Goal: Information Seeking & Learning: Learn about a topic

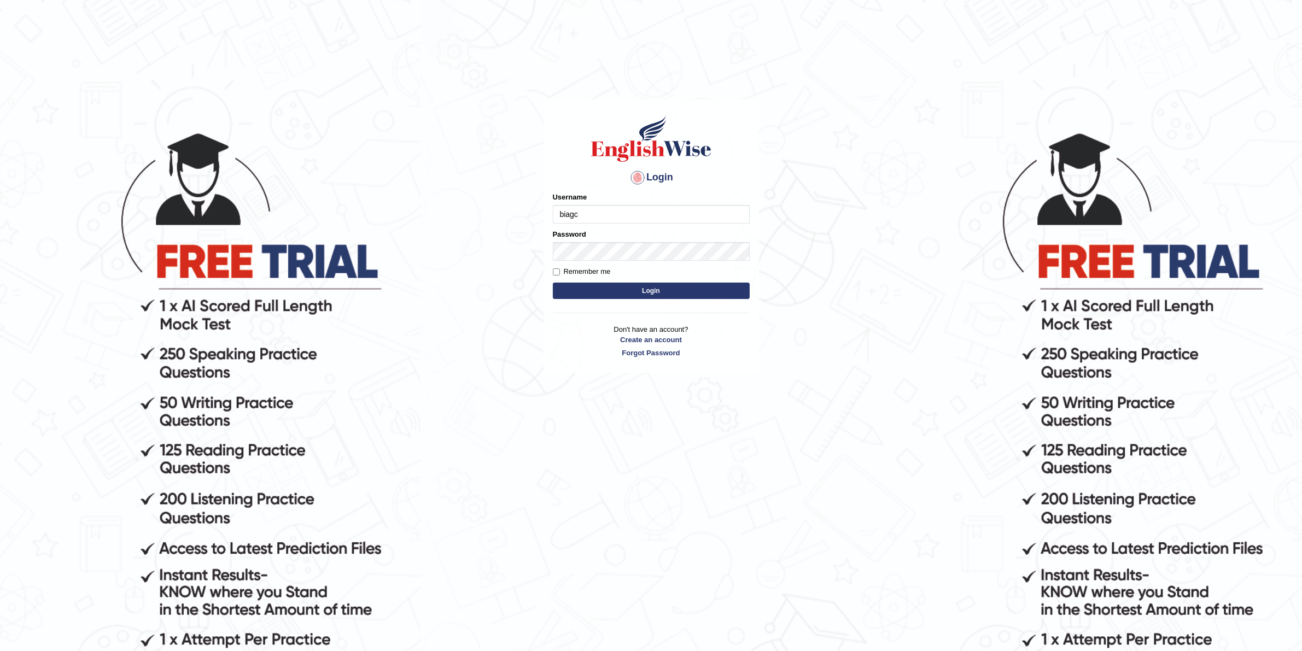
type input "biagc"
click at [553, 283] on button "Login" at bounding box center [651, 291] width 197 height 16
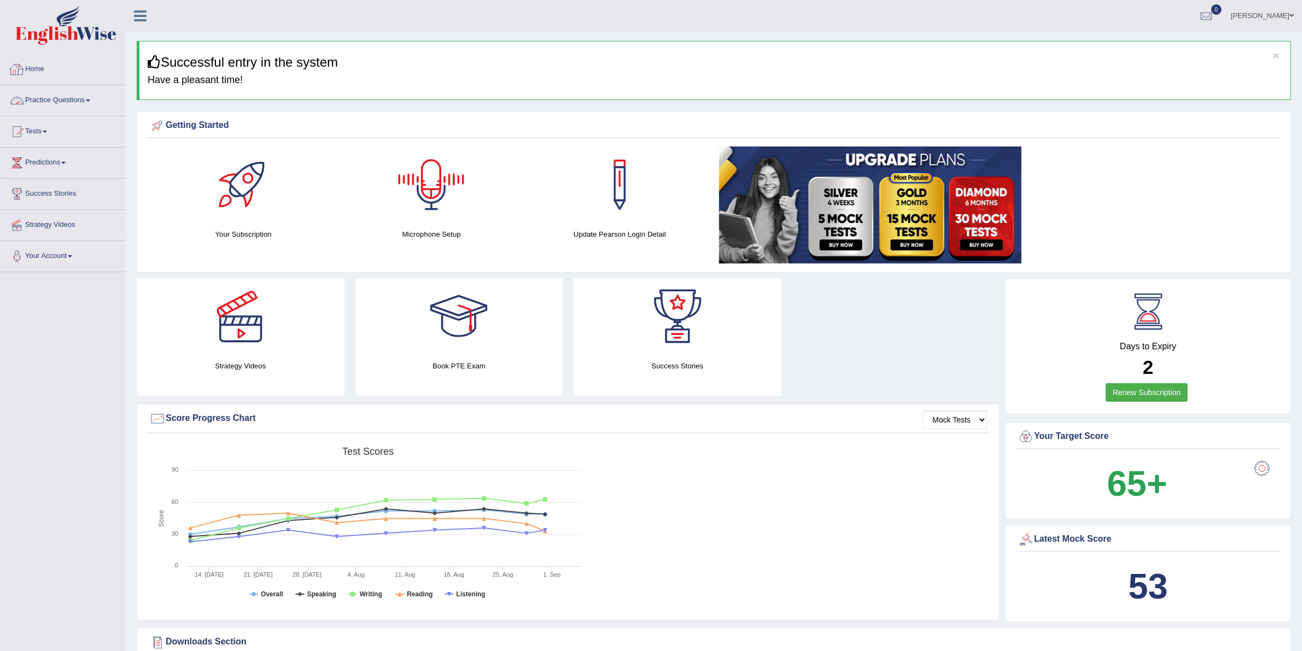
click at [39, 68] on link "Home" at bounding box center [63, 67] width 125 height 27
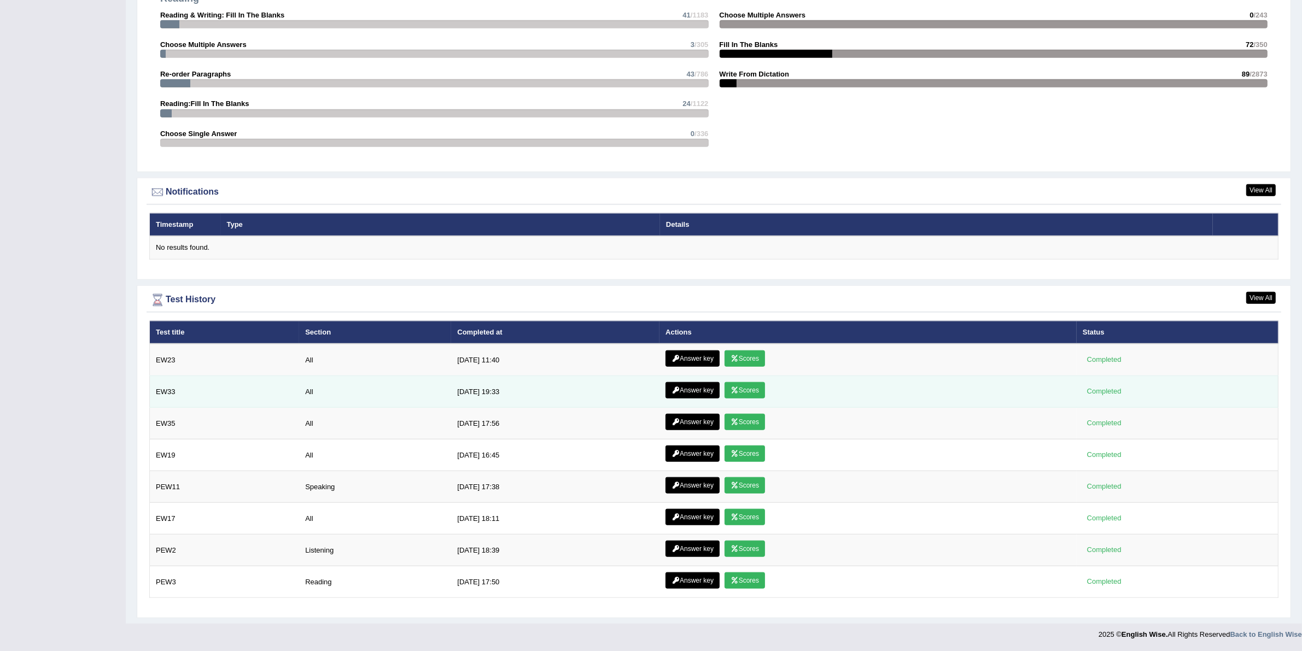
click at [730, 392] on link "Scores" at bounding box center [745, 390] width 40 height 16
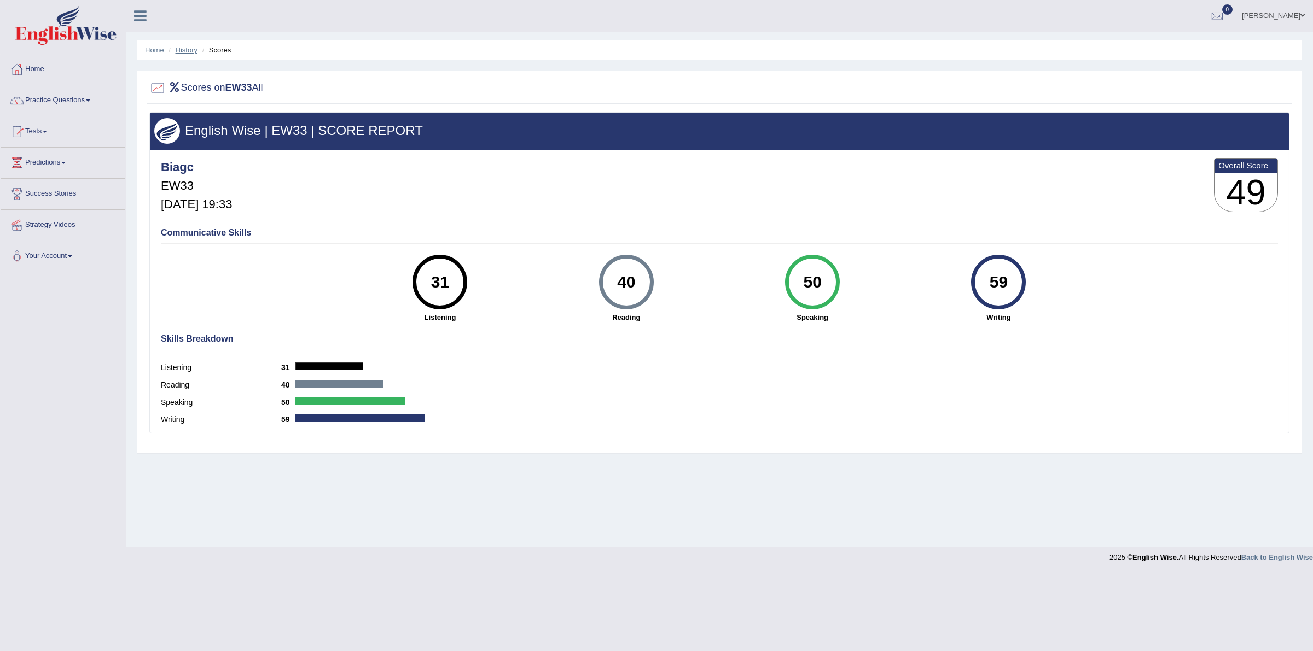
click at [185, 53] on link "History" at bounding box center [187, 50] width 22 height 8
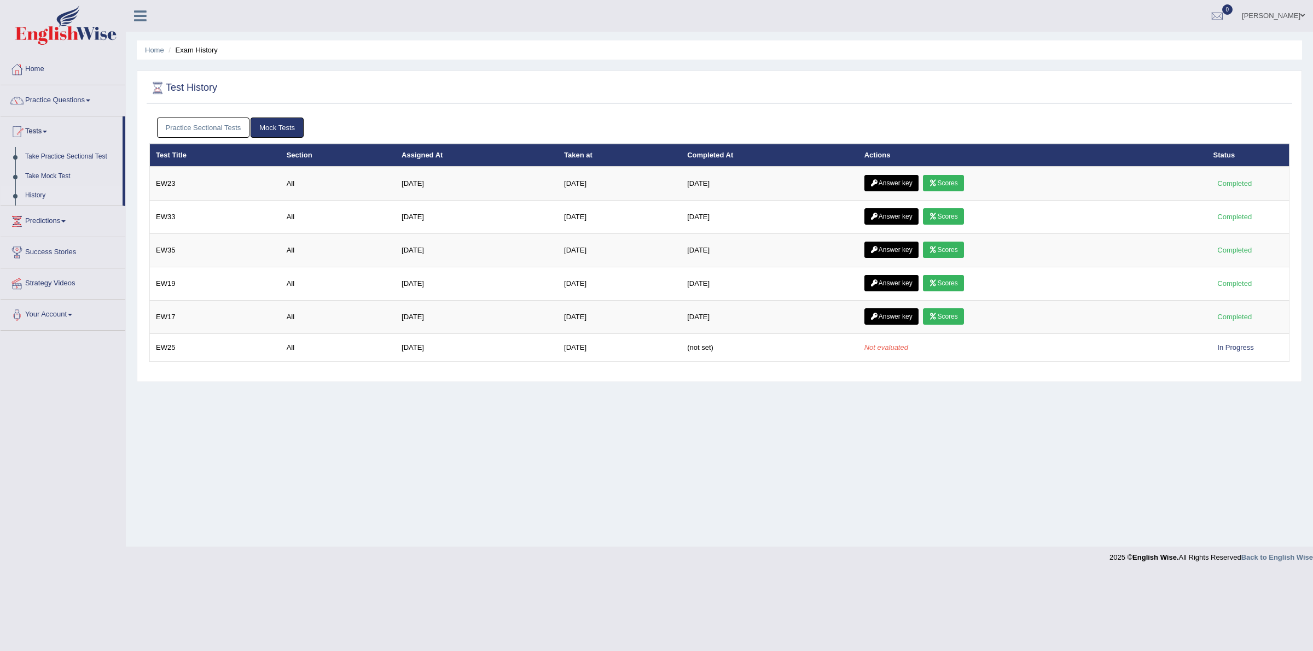
click at [949, 184] on link "Scores" at bounding box center [943, 183] width 40 height 16
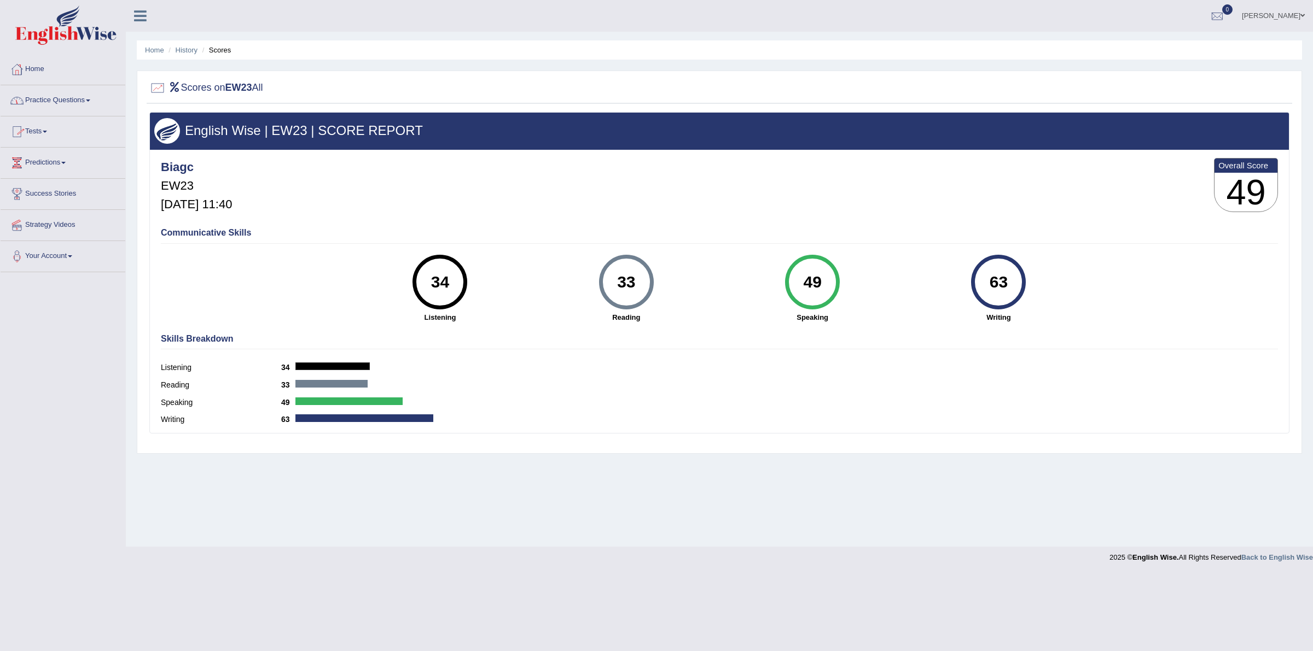
click at [74, 97] on link "Practice Questions" at bounding box center [63, 98] width 125 height 27
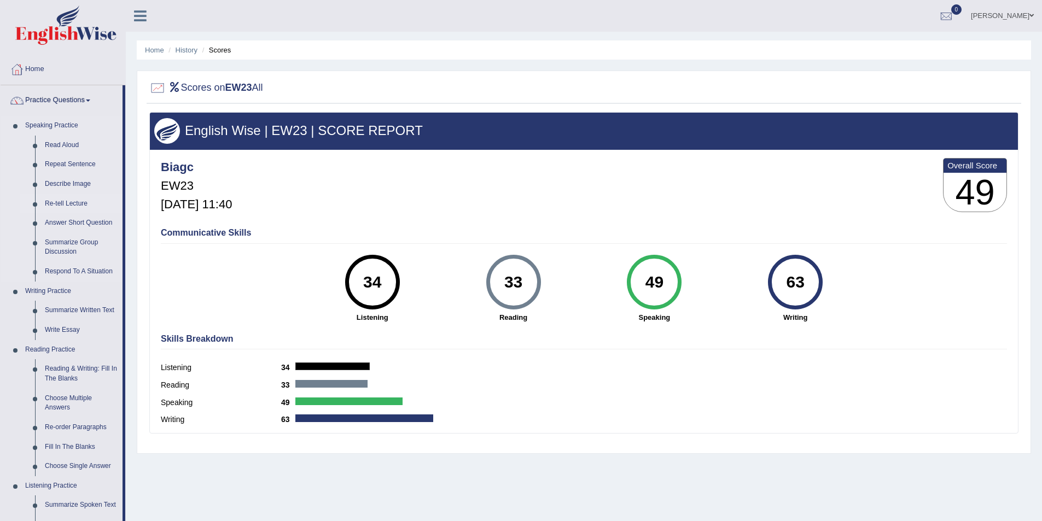
click at [74, 205] on link "Re-tell Lecture" at bounding box center [81, 204] width 83 height 20
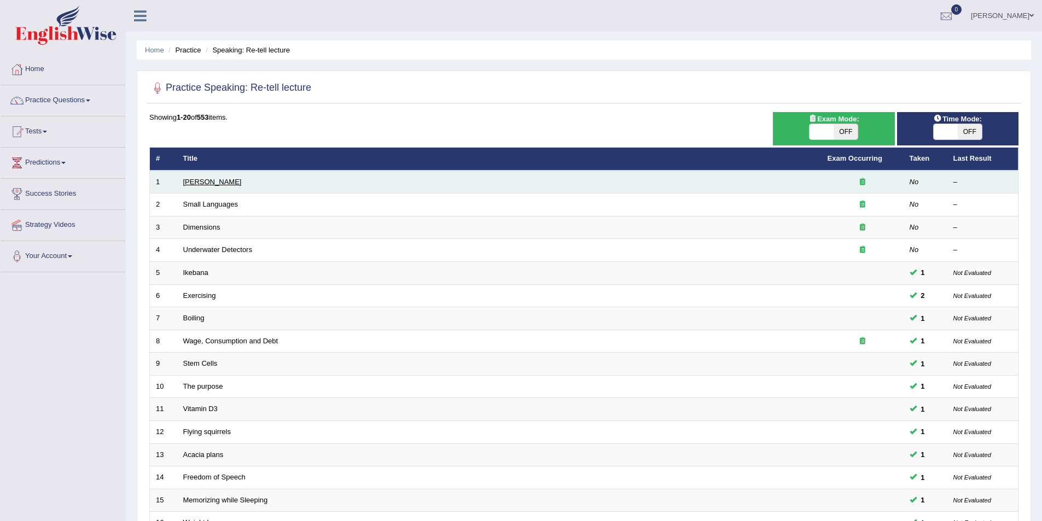
click at [198, 184] on link "[PERSON_NAME]" at bounding box center [212, 182] width 59 height 8
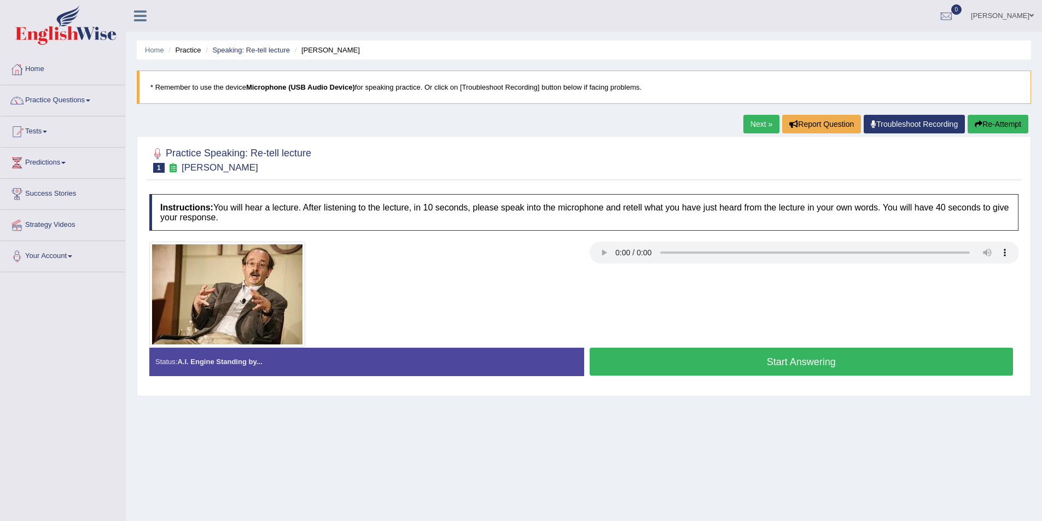
click at [668, 371] on button "Start Answering" at bounding box center [802, 362] width 424 height 28
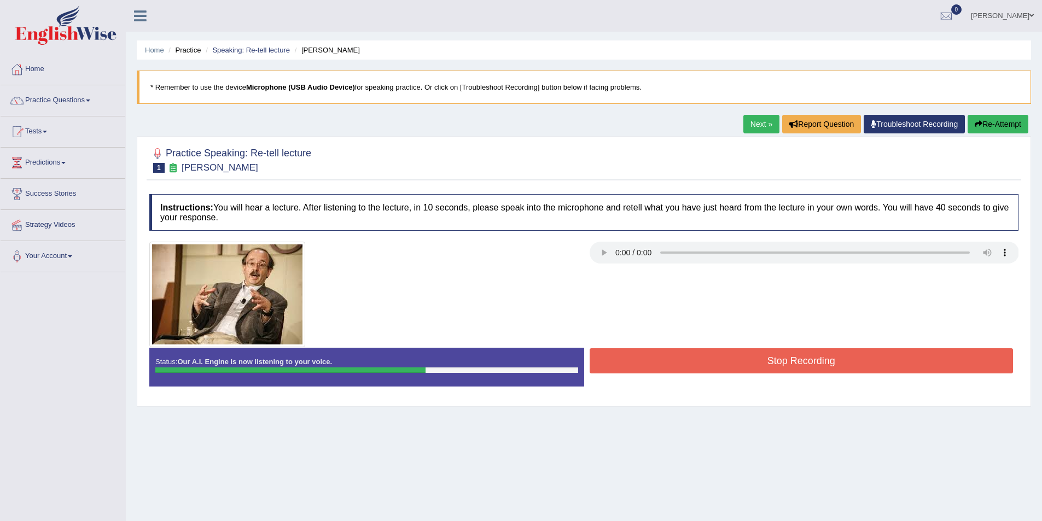
click at [687, 372] on button "Stop Recording" at bounding box center [802, 360] width 424 height 25
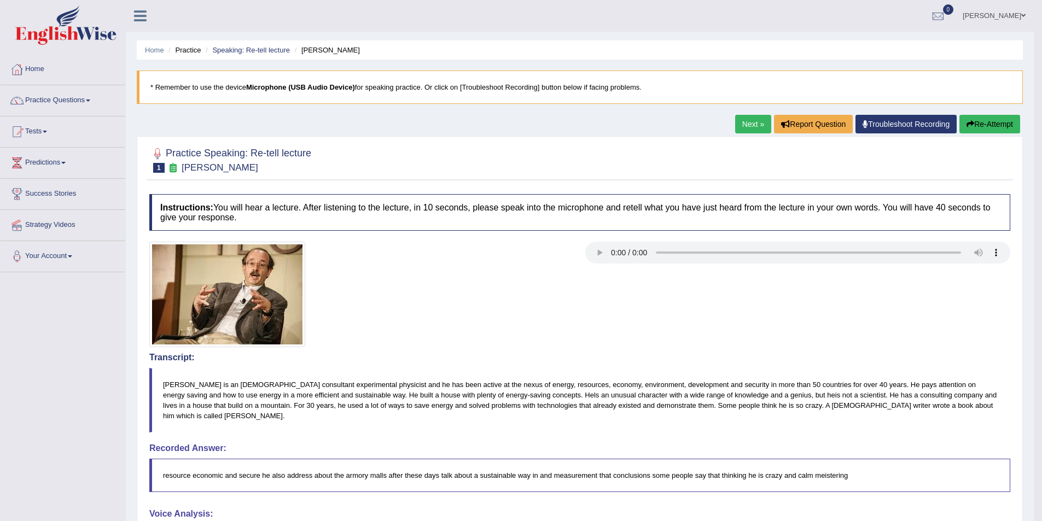
click at [997, 124] on button "Re-Attempt" at bounding box center [989, 124] width 61 height 19
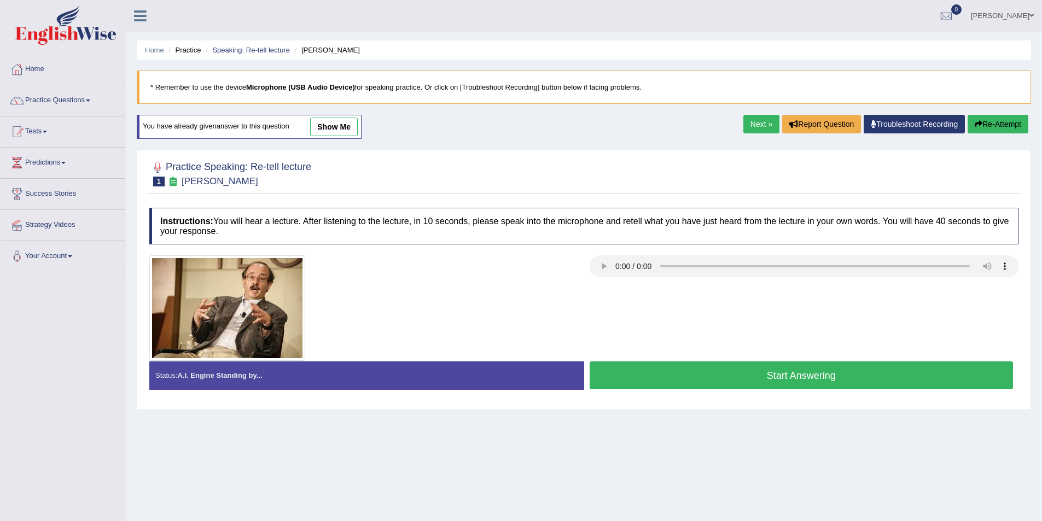
click at [665, 384] on button "Start Answering" at bounding box center [802, 376] width 424 height 28
click at [989, 120] on button "Re-Attempt" at bounding box center [998, 124] width 61 height 19
click at [689, 381] on button "Start Answering" at bounding box center [802, 376] width 424 height 28
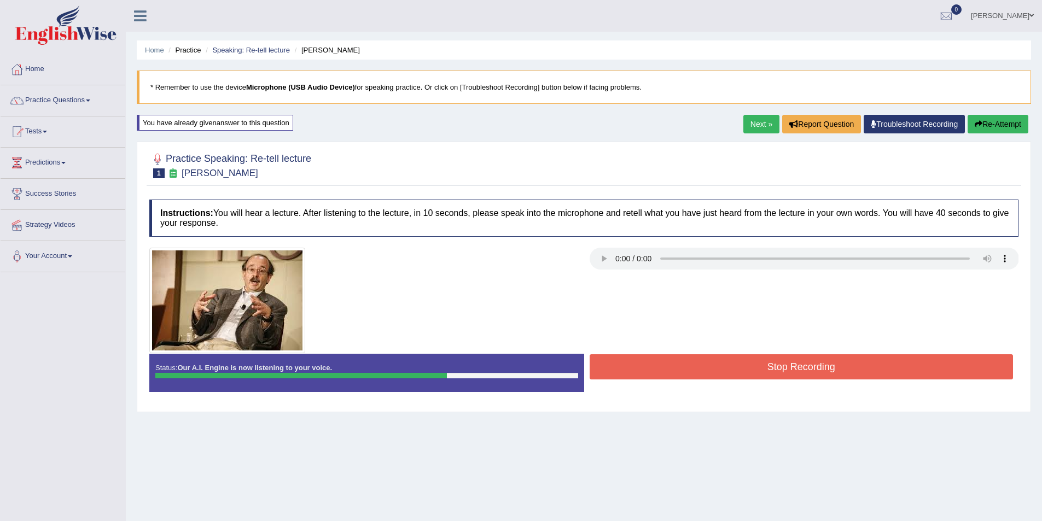
click at [695, 369] on button "Stop Recording" at bounding box center [802, 366] width 424 height 25
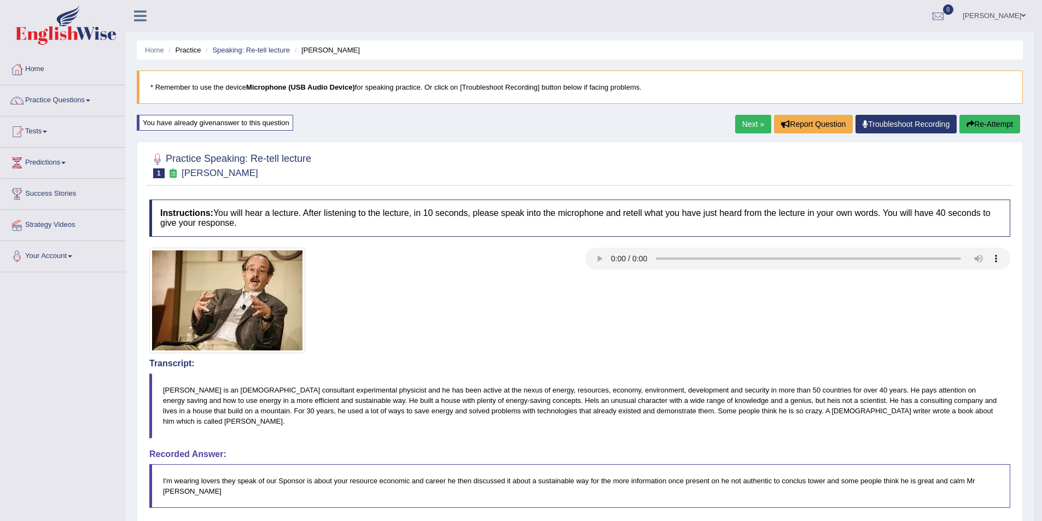
click at [987, 125] on button "Re-Attempt" at bounding box center [989, 124] width 61 height 19
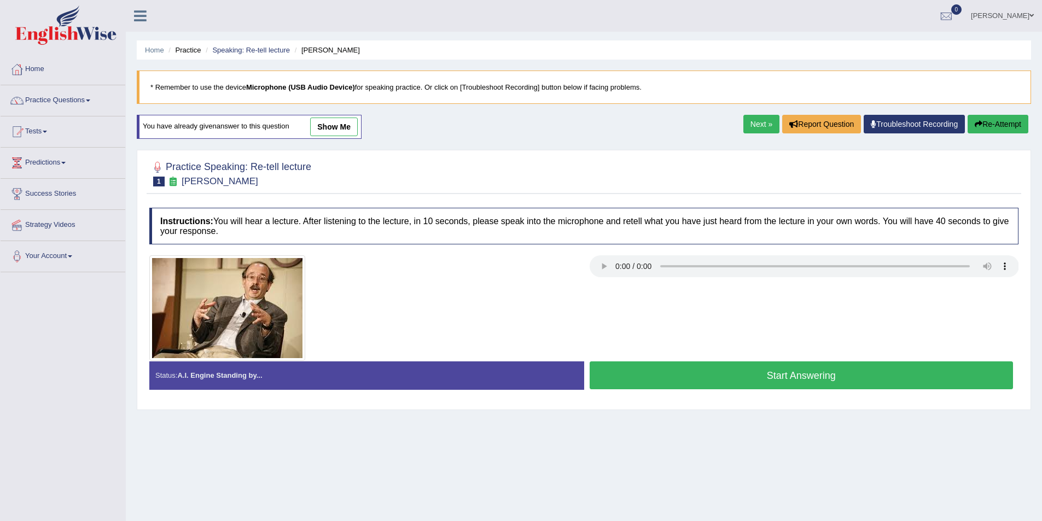
click at [638, 379] on button "Start Answering" at bounding box center [802, 376] width 424 height 28
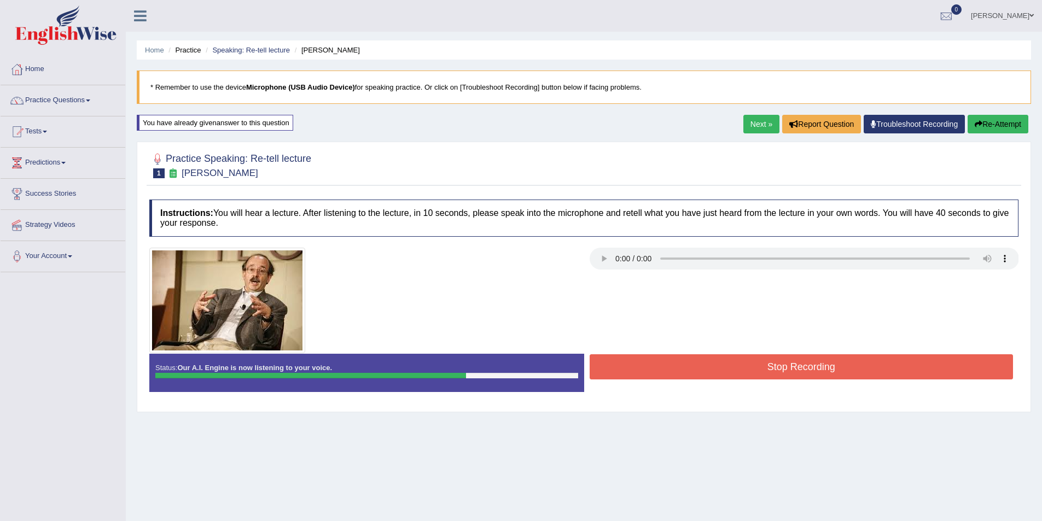
click at [638, 379] on button "Stop Recording" at bounding box center [802, 366] width 424 height 25
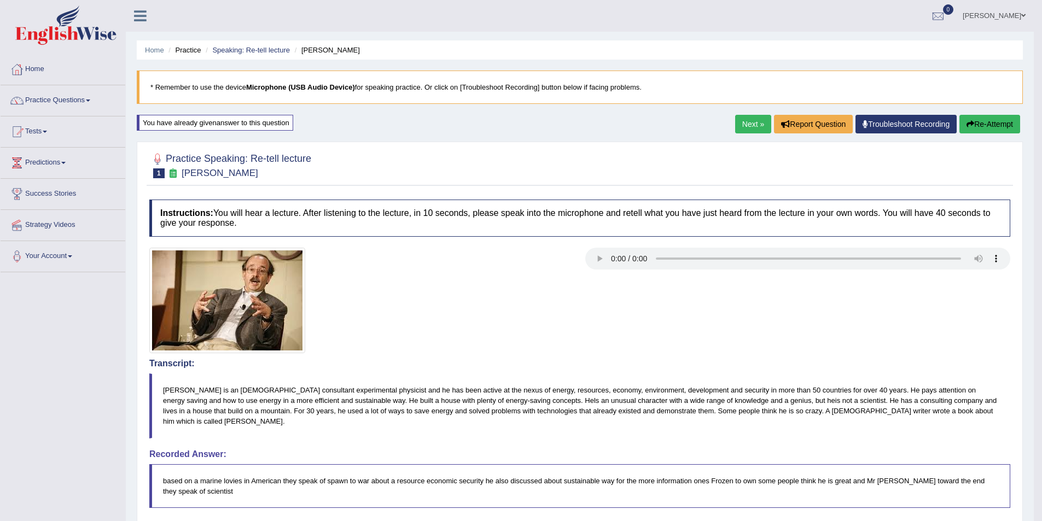
click at [995, 126] on button "Re-Attempt" at bounding box center [989, 124] width 61 height 19
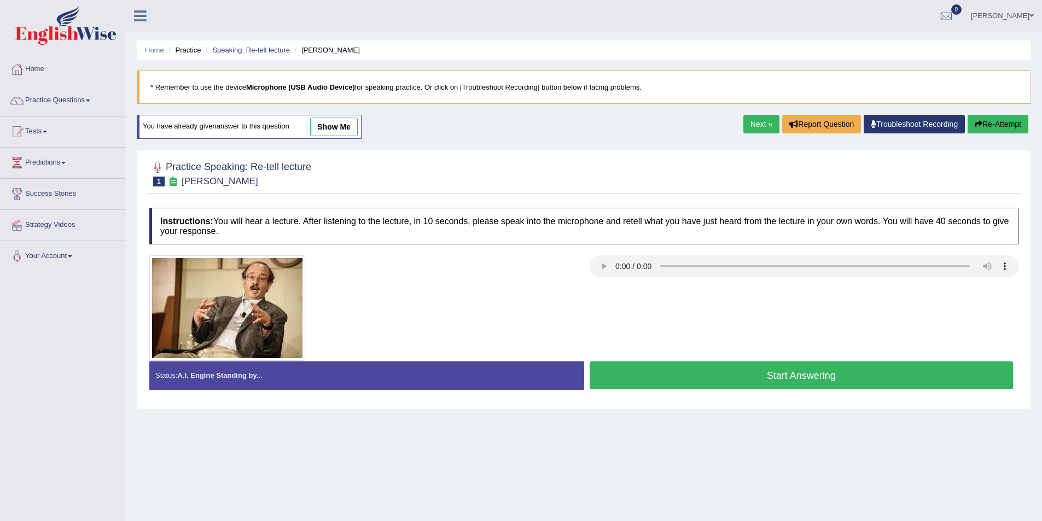
click at [617, 374] on button "Start Answering" at bounding box center [802, 376] width 424 height 28
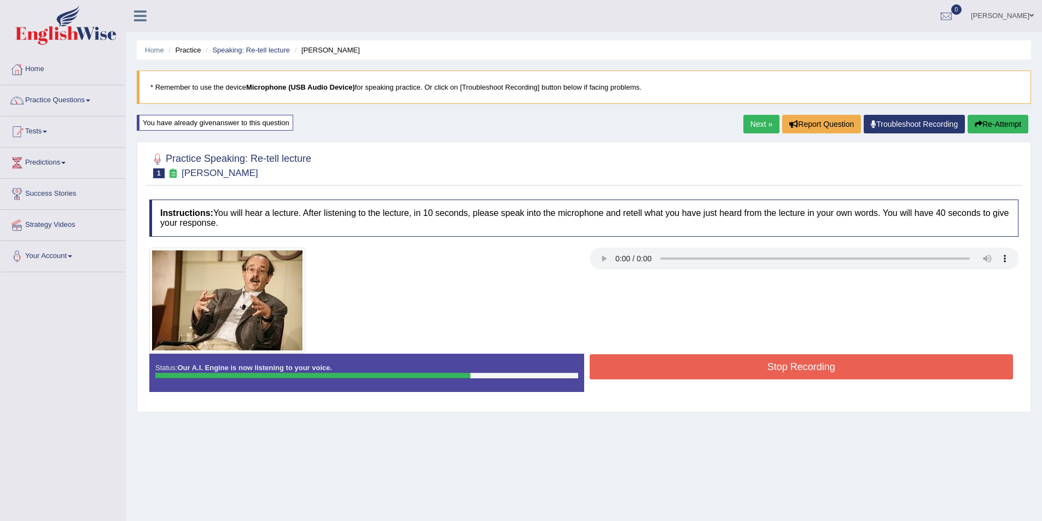
click at [638, 366] on button "Stop Recording" at bounding box center [802, 366] width 424 height 25
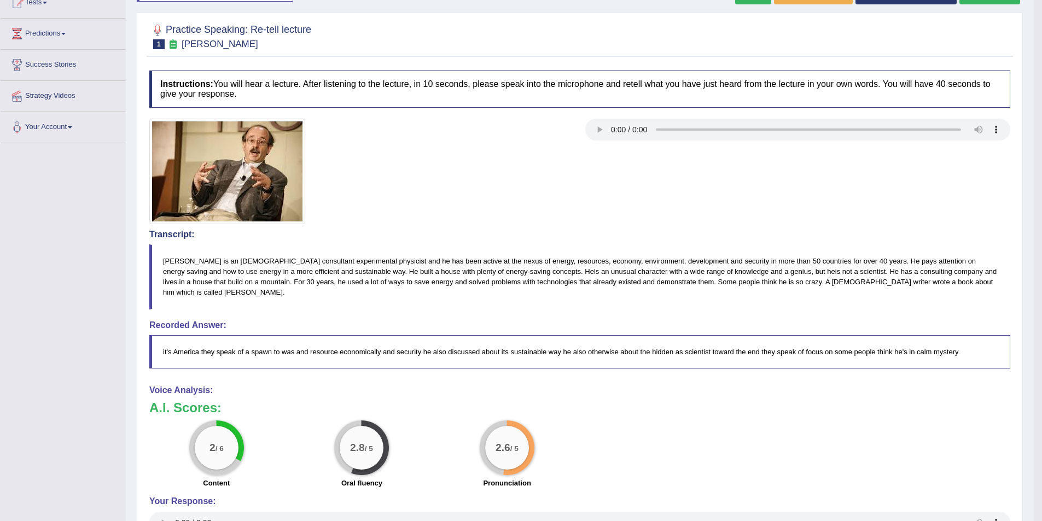
scroll to position [74, 0]
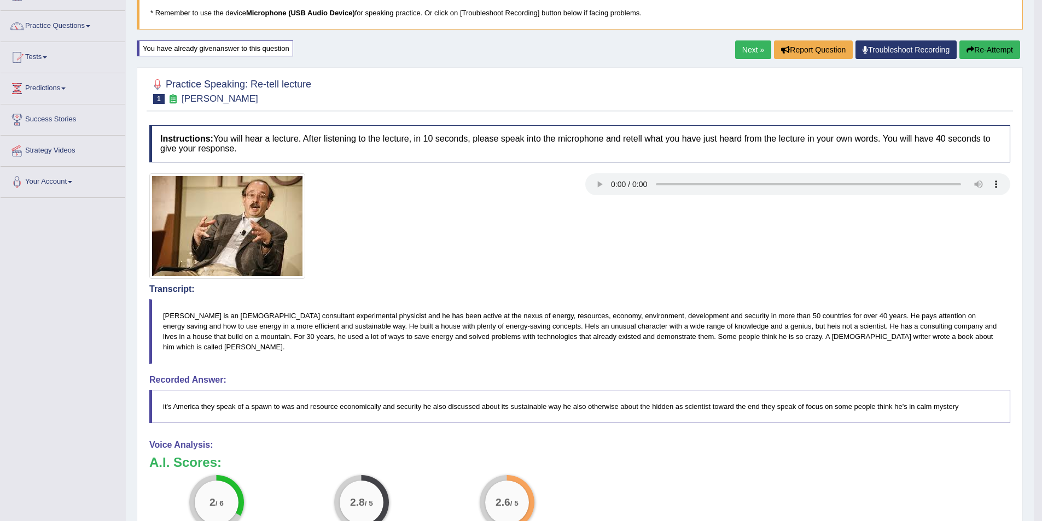
click at [972, 49] on button "Re-Attempt" at bounding box center [989, 49] width 61 height 19
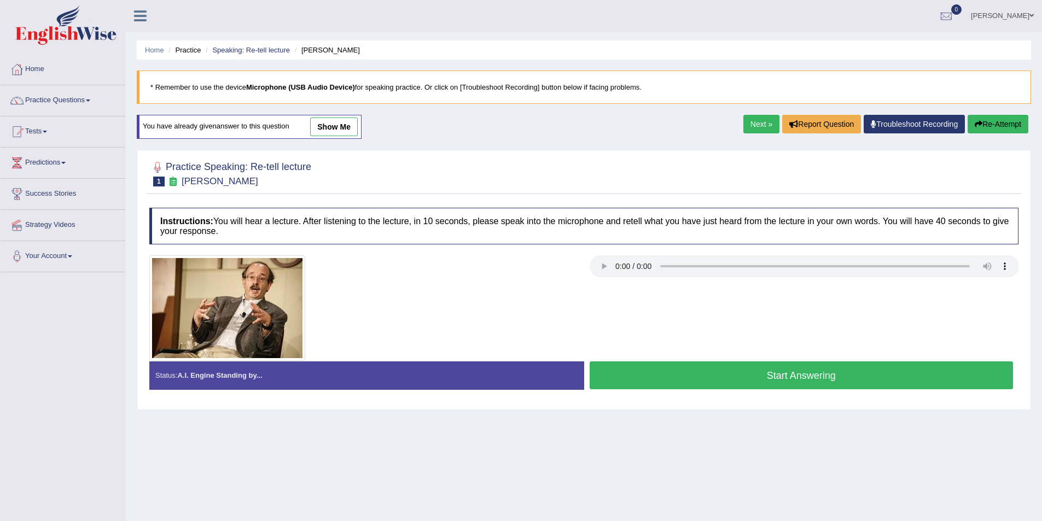
scroll to position [53, 0]
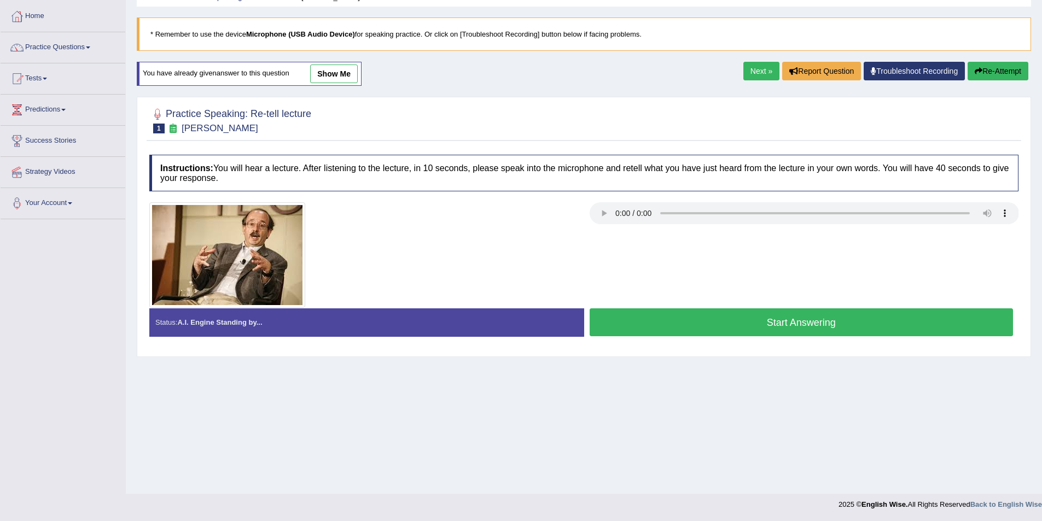
click at [669, 326] on button "Start Answering" at bounding box center [802, 322] width 424 height 28
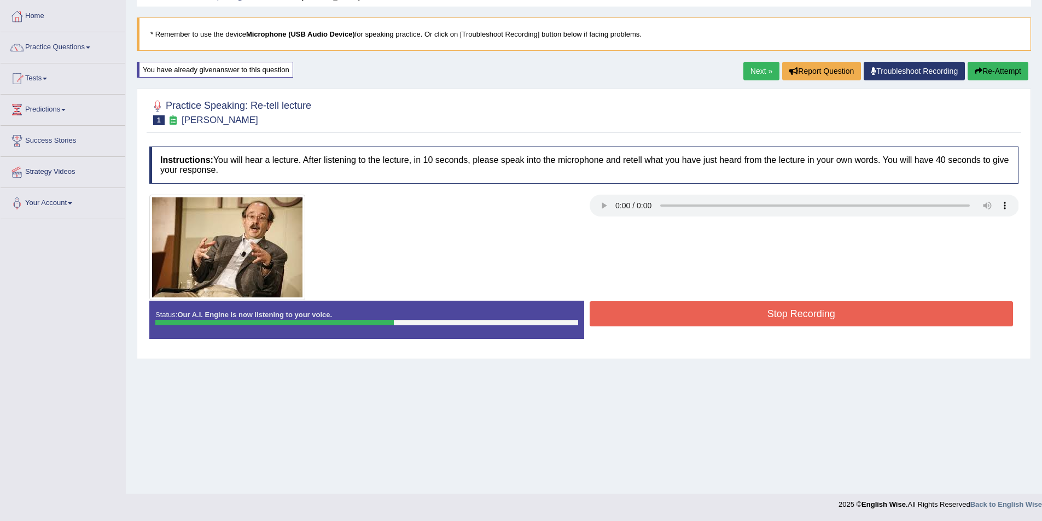
click at [670, 321] on button "Stop Recording" at bounding box center [802, 313] width 424 height 25
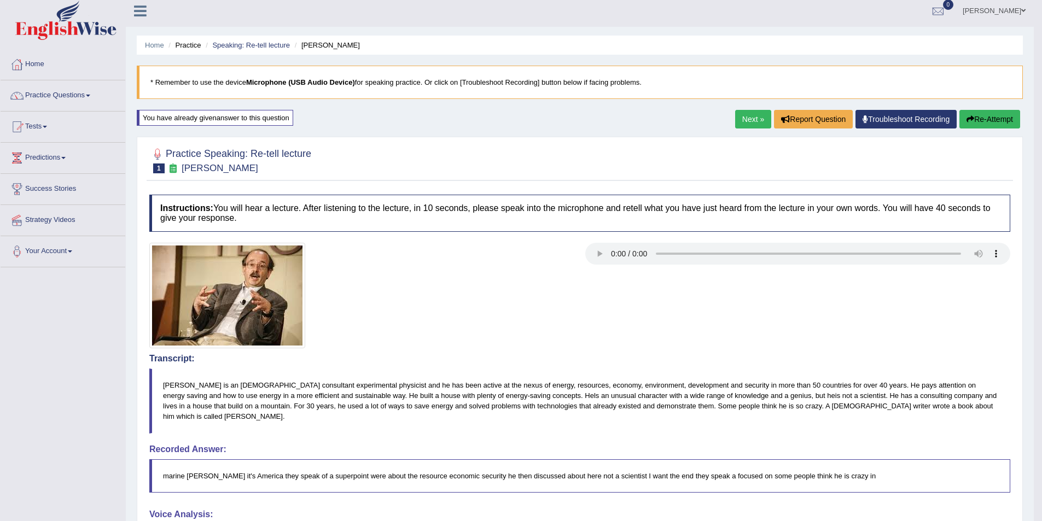
scroll to position [0, 0]
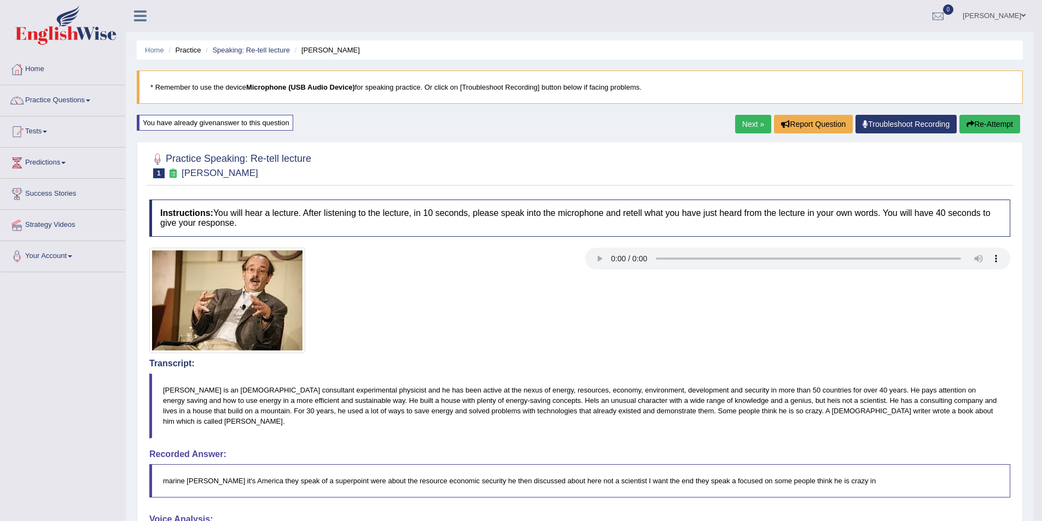
click at [1004, 127] on button "Re-Attempt" at bounding box center [989, 124] width 61 height 19
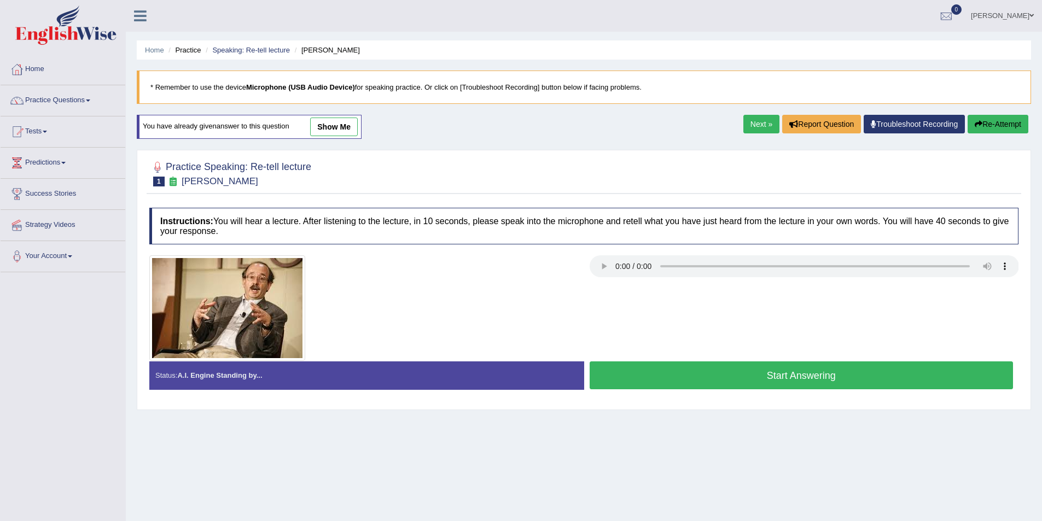
click at [678, 383] on button "Start Answering" at bounding box center [802, 376] width 424 height 28
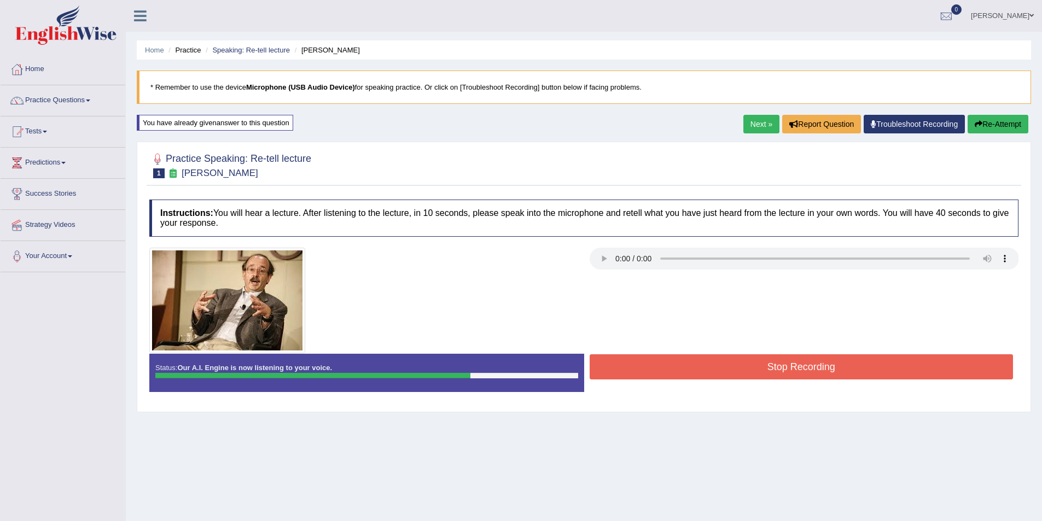
click at [685, 371] on button "Stop Recording" at bounding box center [802, 366] width 424 height 25
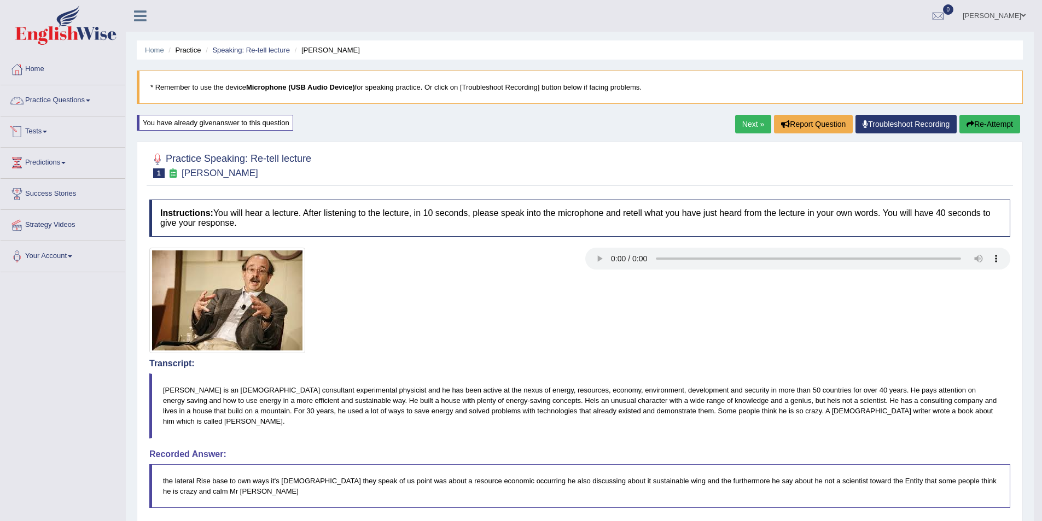
click at [69, 109] on link "Practice Questions" at bounding box center [63, 98] width 125 height 27
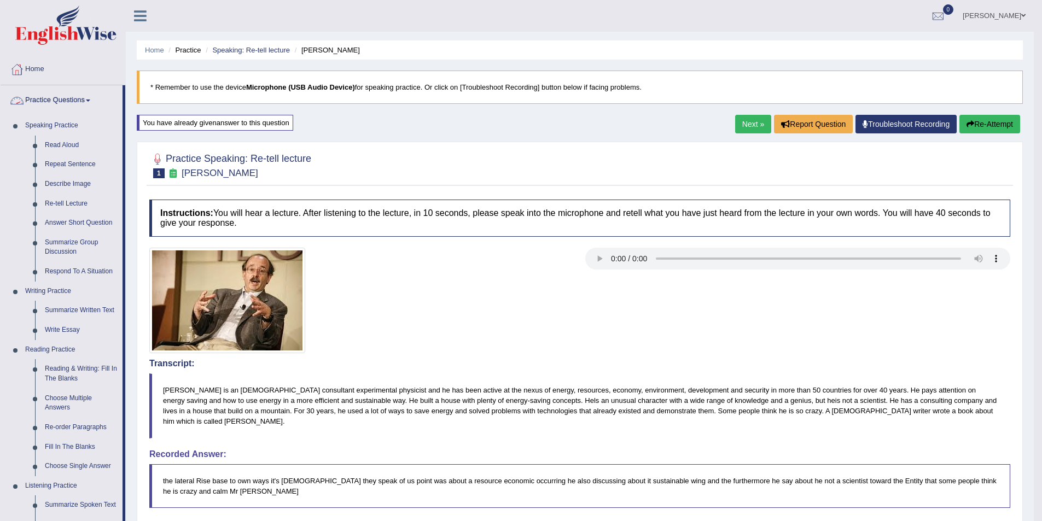
click at [90, 101] on span at bounding box center [88, 101] width 4 height 2
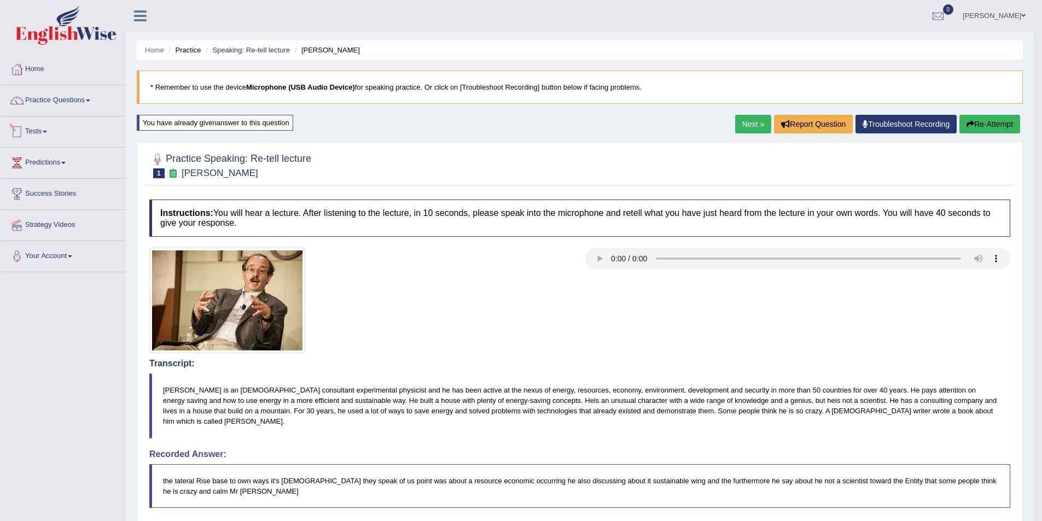
click at [45, 130] on link "Tests" at bounding box center [63, 129] width 125 height 27
click at [55, 176] on link "Take Mock Test" at bounding box center [71, 177] width 102 height 20
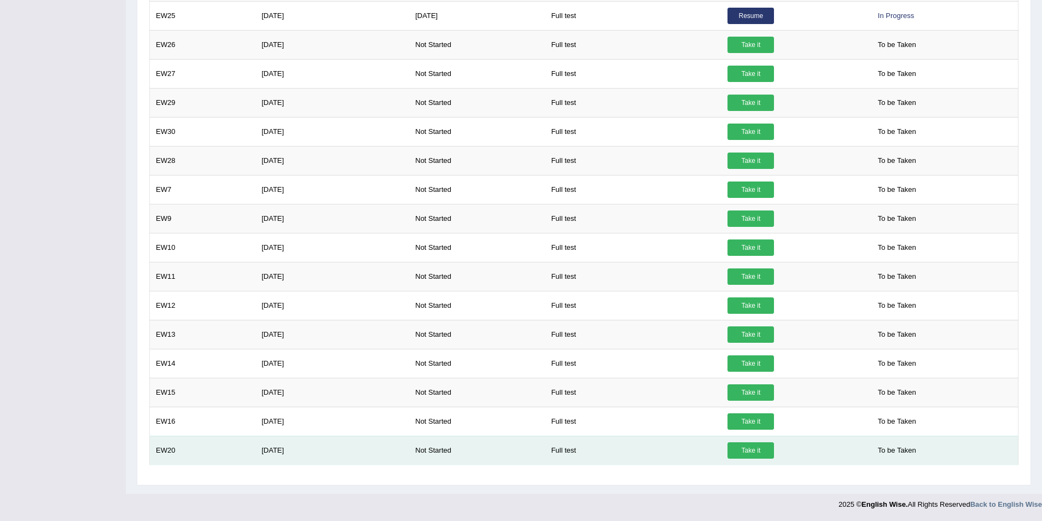
click at [761, 457] on link "Take it" at bounding box center [750, 450] width 46 height 16
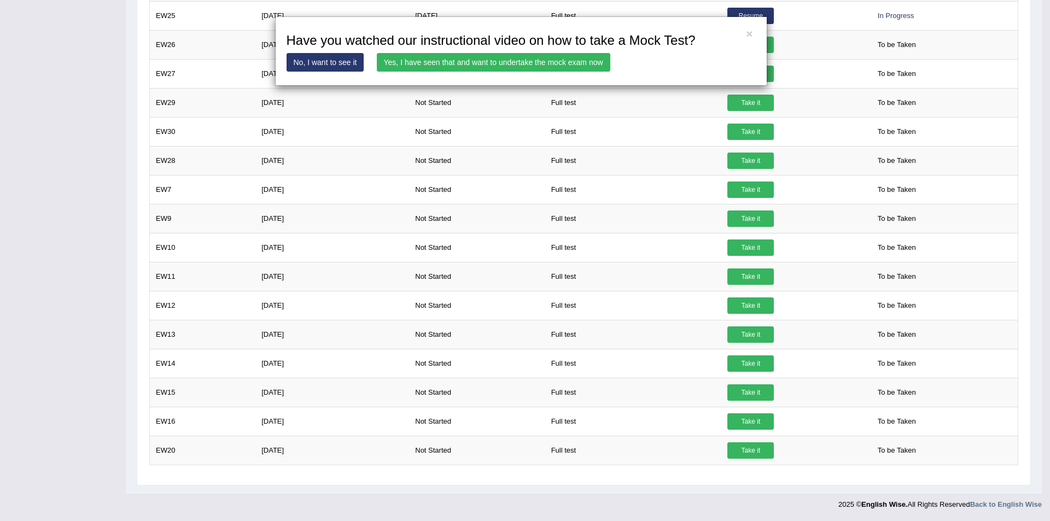
click at [470, 65] on link "Yes, I have seen that and want to undertake the mock exam now" at bounding box center [494, 62] width 234 height 19
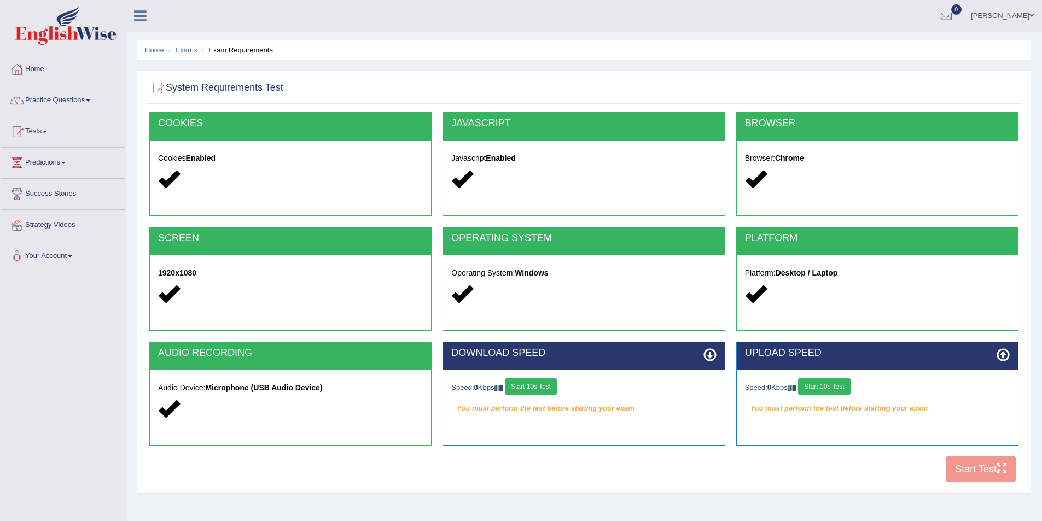
click at [708, 354] on icon at bounding box center [709, 354] width 13 height 13
click at [1005, 354] on icon at bounding box center [1003, 354] width 13 height 13
click at [838, 389] on button "Start 10s Test" at bounding box center [824, 386] width 52 height 16
click at [540, 390] on div "Speed: 0 Kbps Start 10s Test" at bounding box center [583, 387] width 265 height 19
click at [546, 382] on button "Start 10s Test" at bounding box center [531, 386] width 52 height 16
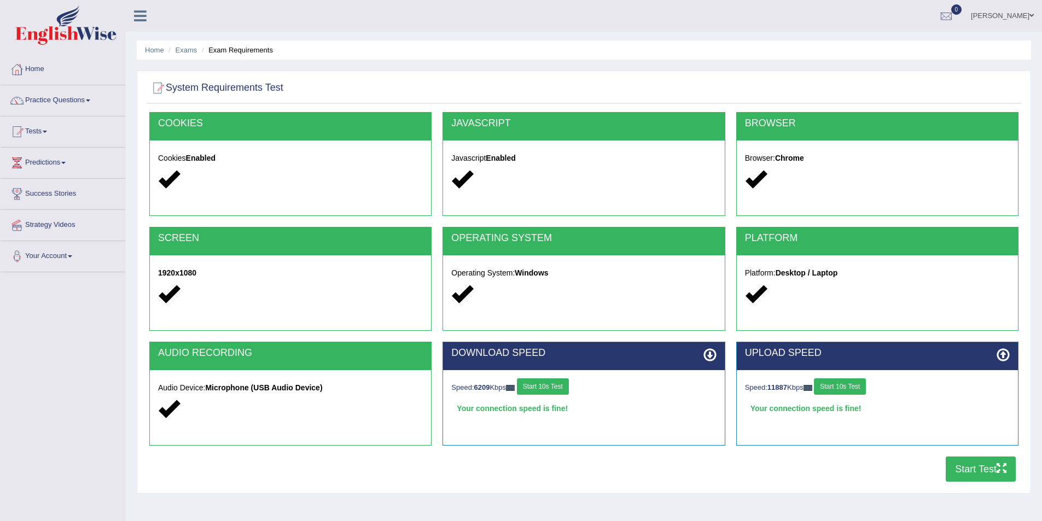
click at [970, 468] on button "Start Test" at bounding box center [981, 469] width 70 height 25
